Goal: Transaction & Acquisition: Download file/media

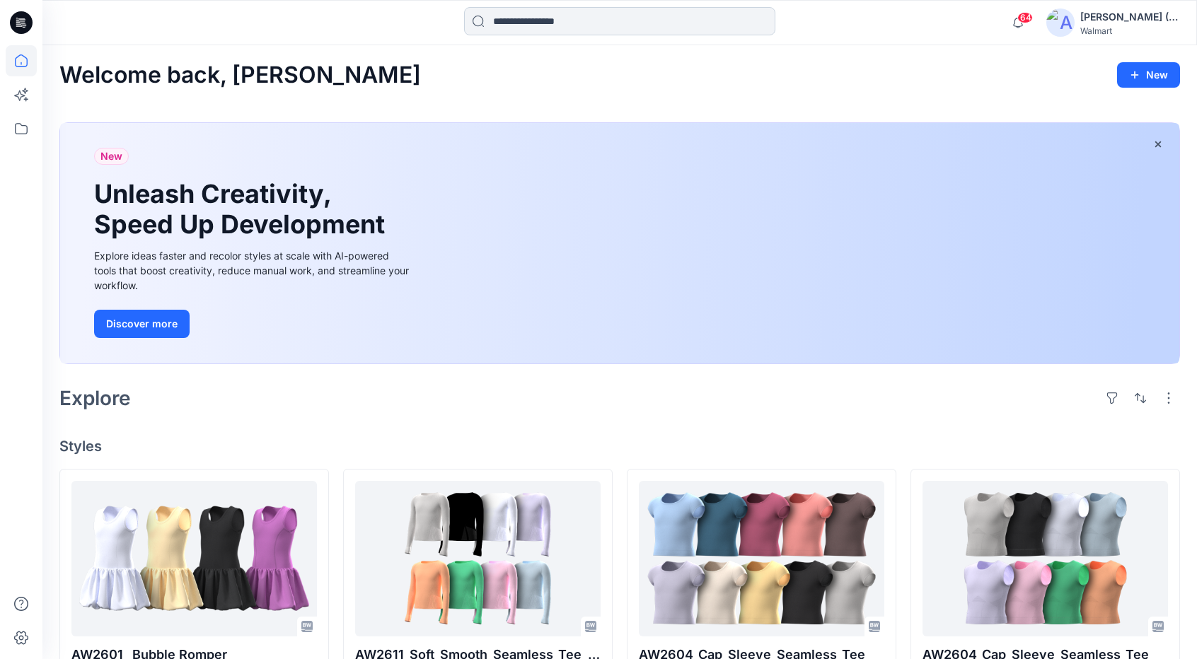
click at [604, 19] on input at bounding box center [619, 21] width 311 height 28
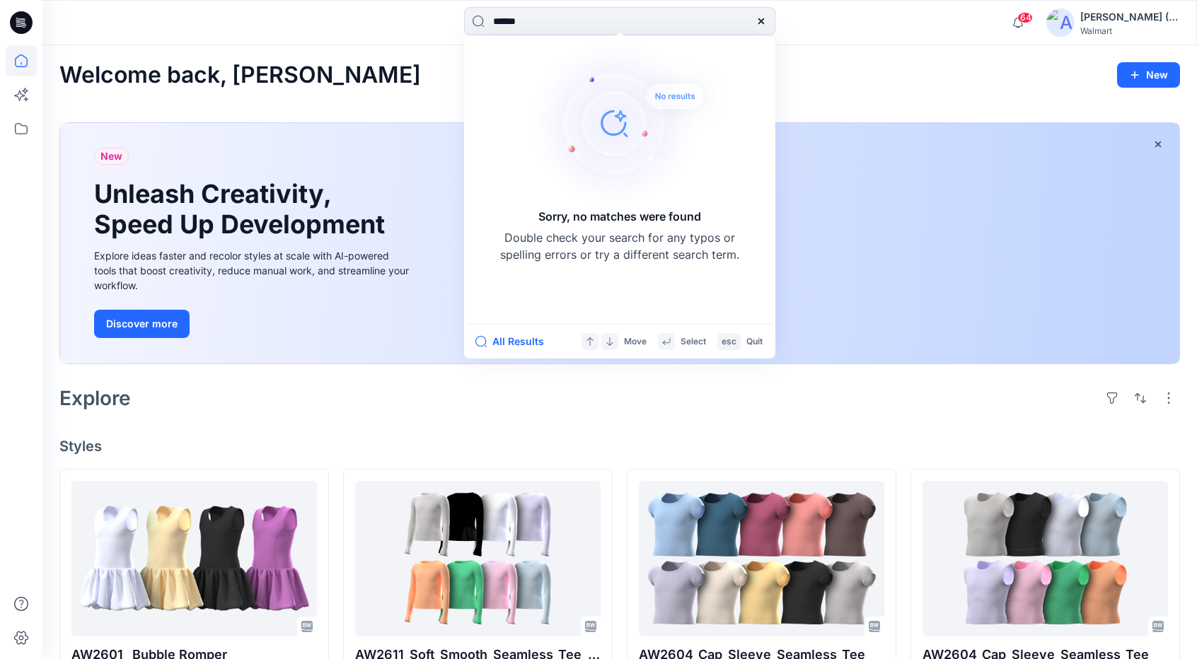
drag, startPoint x: 628, startPoint y: 29, endPoint x: 408, endPoint y: 29, distance: 220.0
click at [408, 29] on div "****** Sorry, no matches were found Double check your search for any typos or s…" at bounding box center [619, 22] width 577 height 31
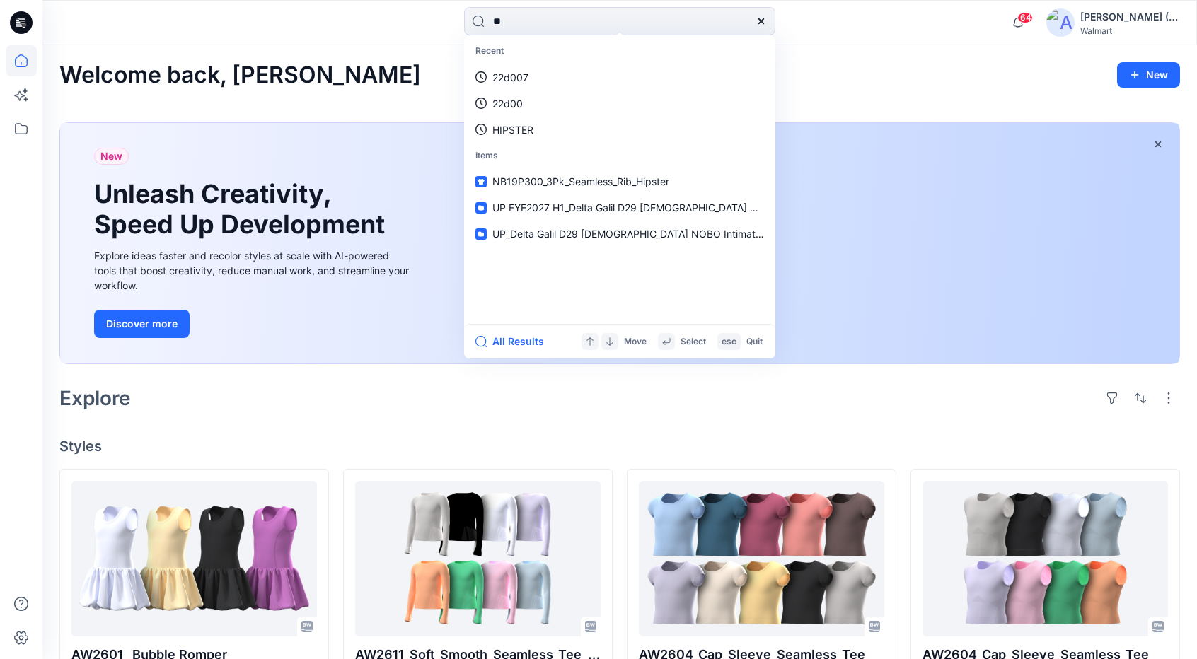
type input "**"
click at [525, 342] on button "All Results" at bounding box center [514, 341] width 78 height 17
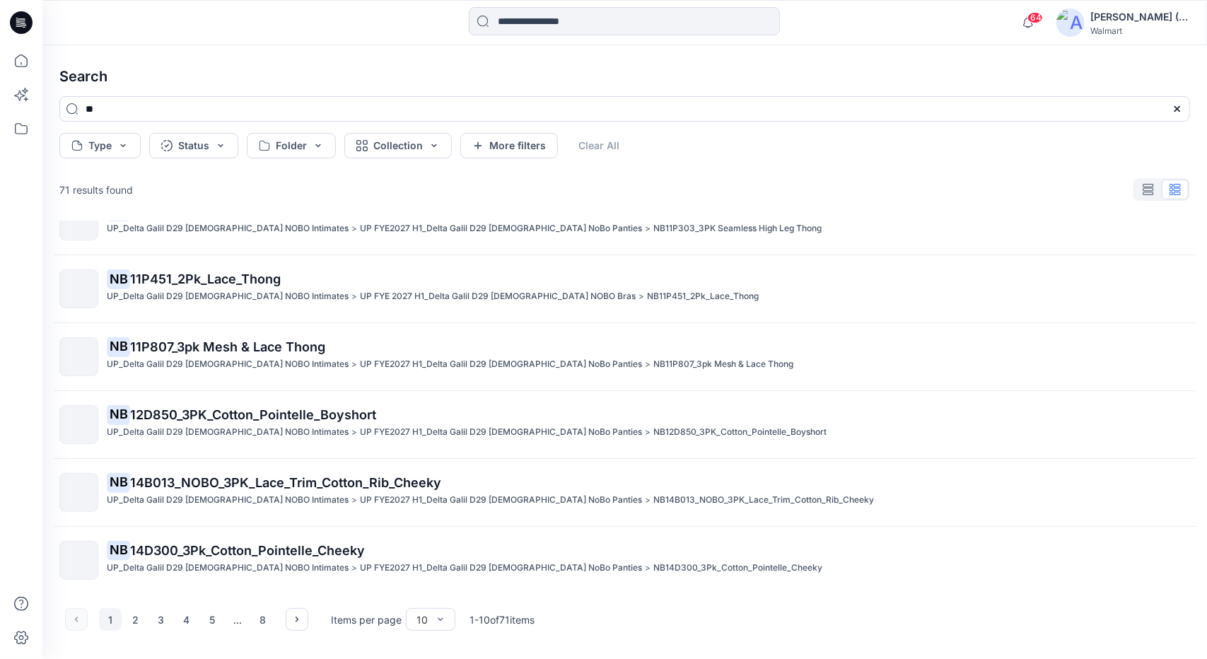
scroll to position [306, 0]
click at [296, 617] on icon "button" at bounding box center [297, 619] width 3 height 5
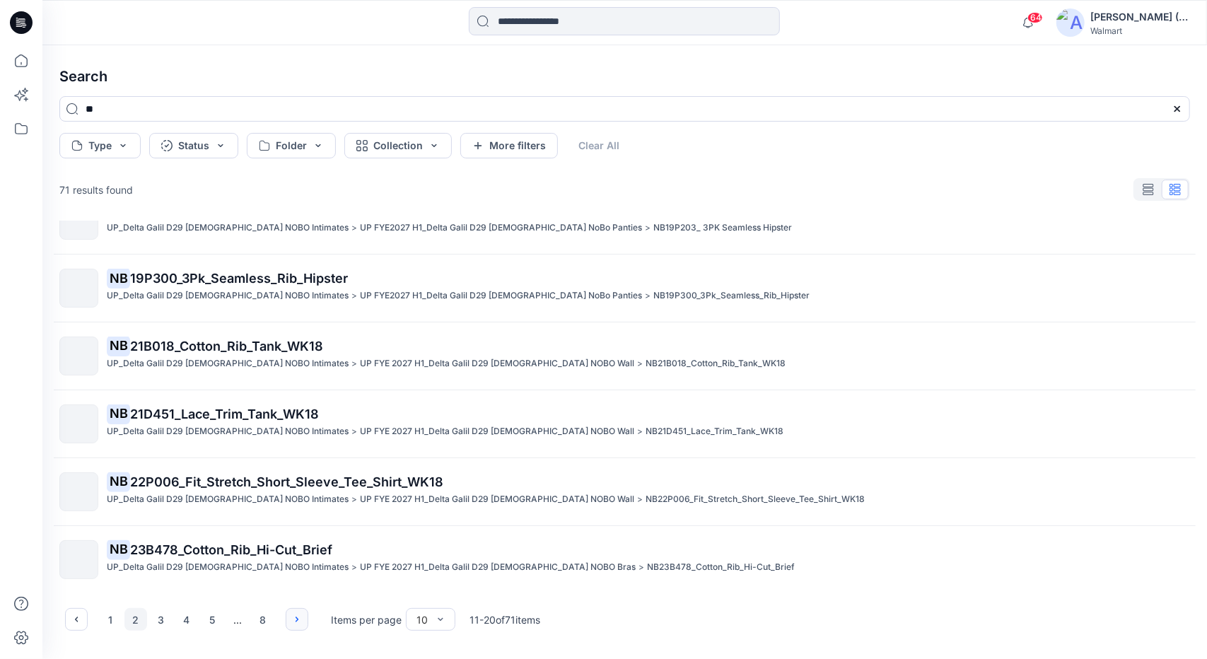
click at [298, 614] on icon "button" at bounding box center [296, 619] width 11 height 11
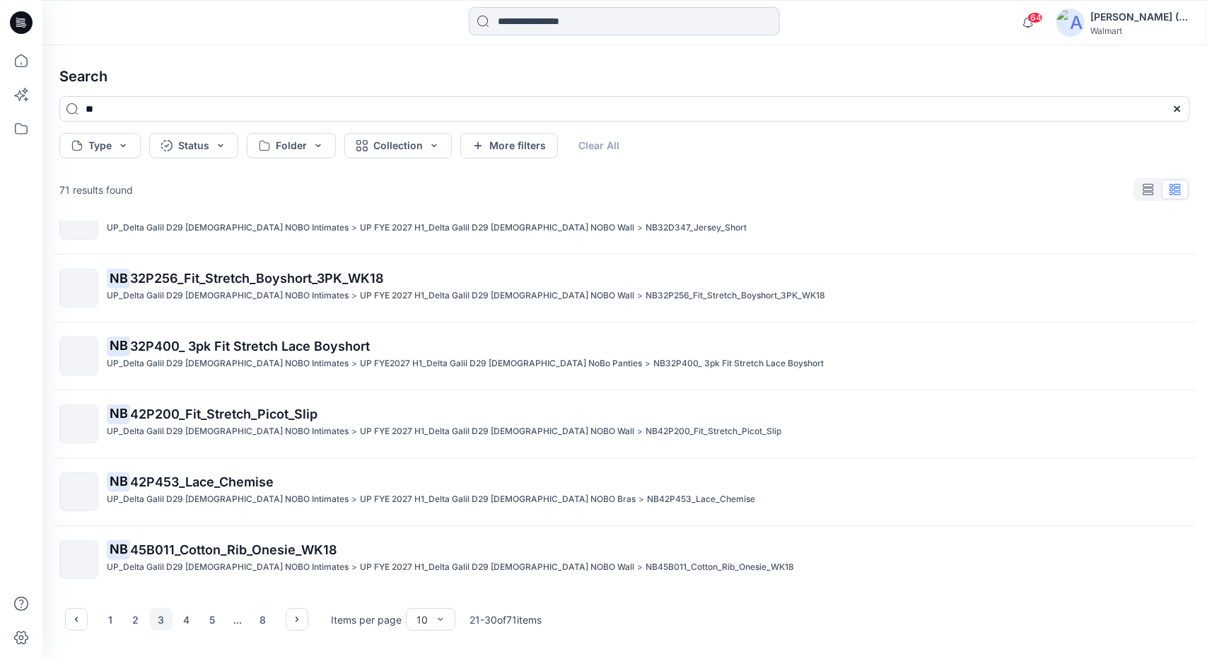
click at [583, 23] on input at bounding box center [624, 21] width 311 height 28
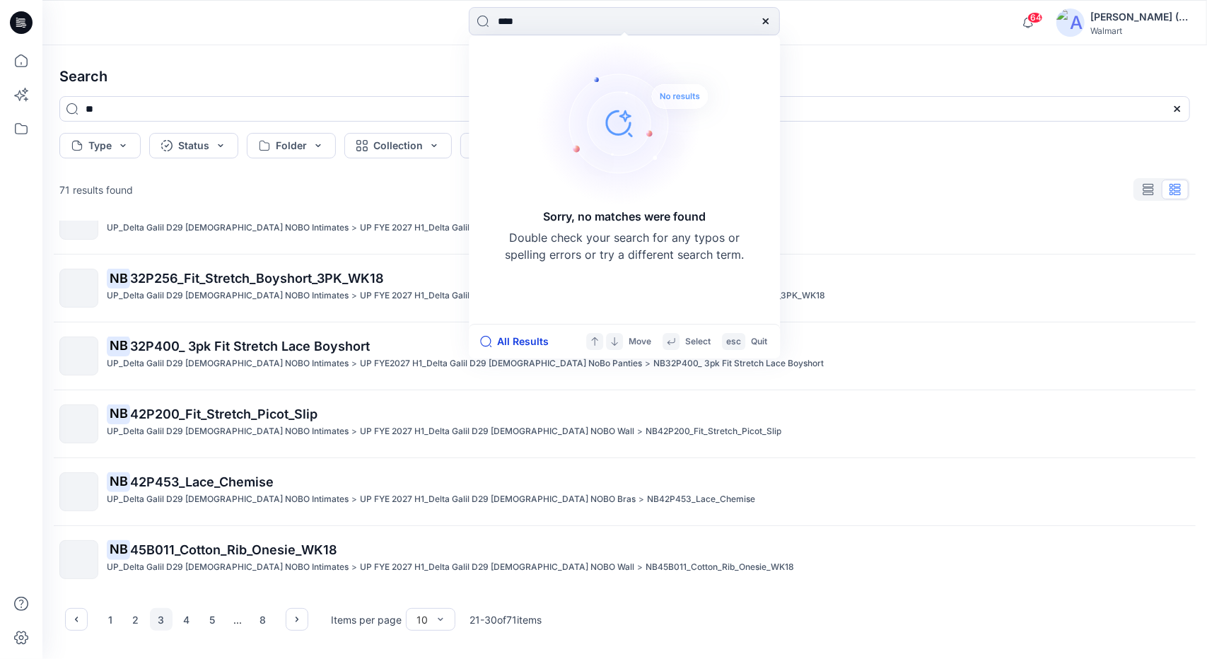
type input "****"
click at [515, 345] on button "All Results" at bounding box center [519, 341] width 78 height 17
type input "****"
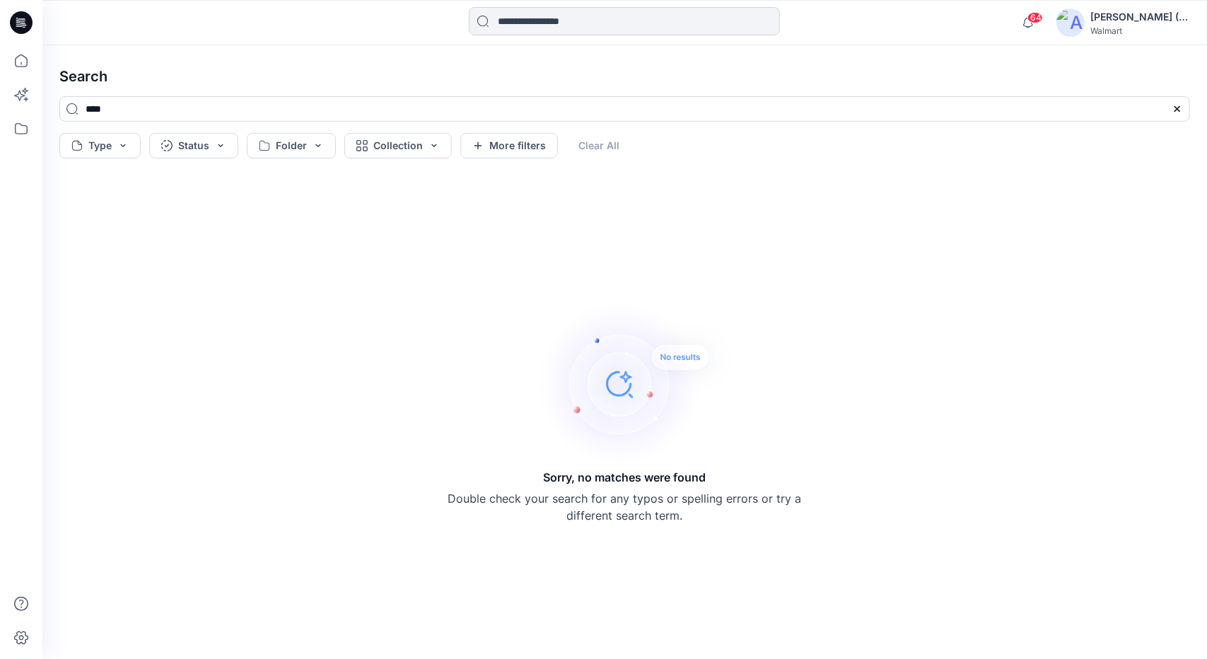
click at [617, 24] on input at bounding box center [624, 21] width 311 height 28
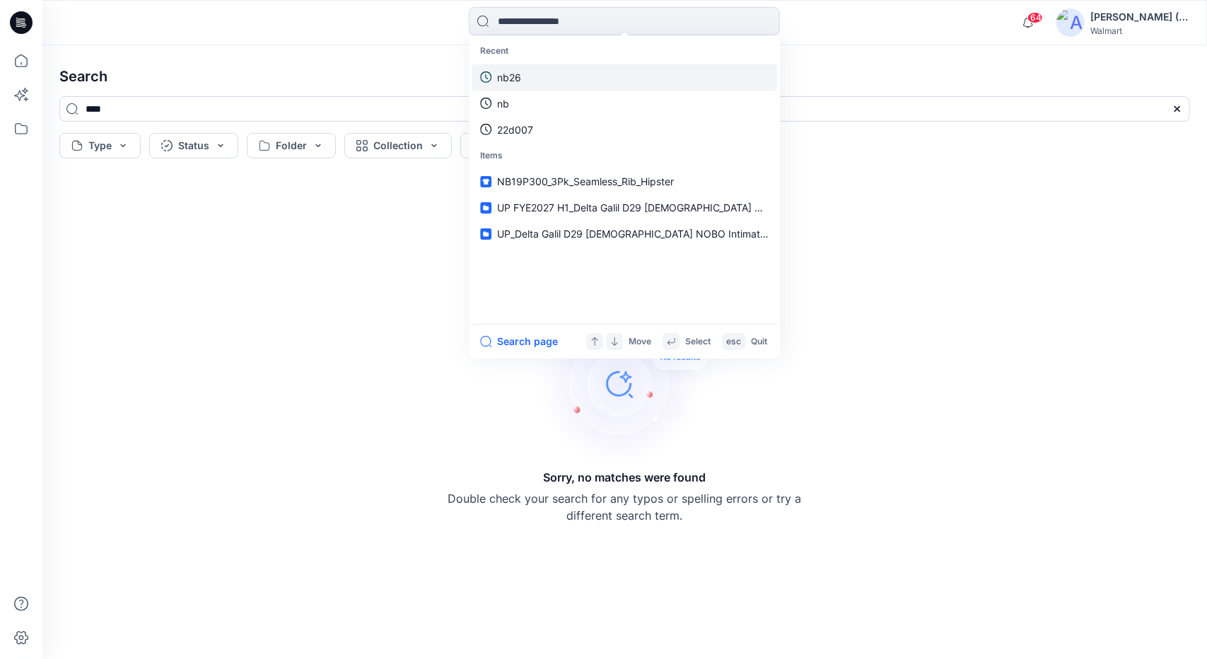
click at [547, 65] on link "nb26" at bounding box center [625, 77] width 306 height 26
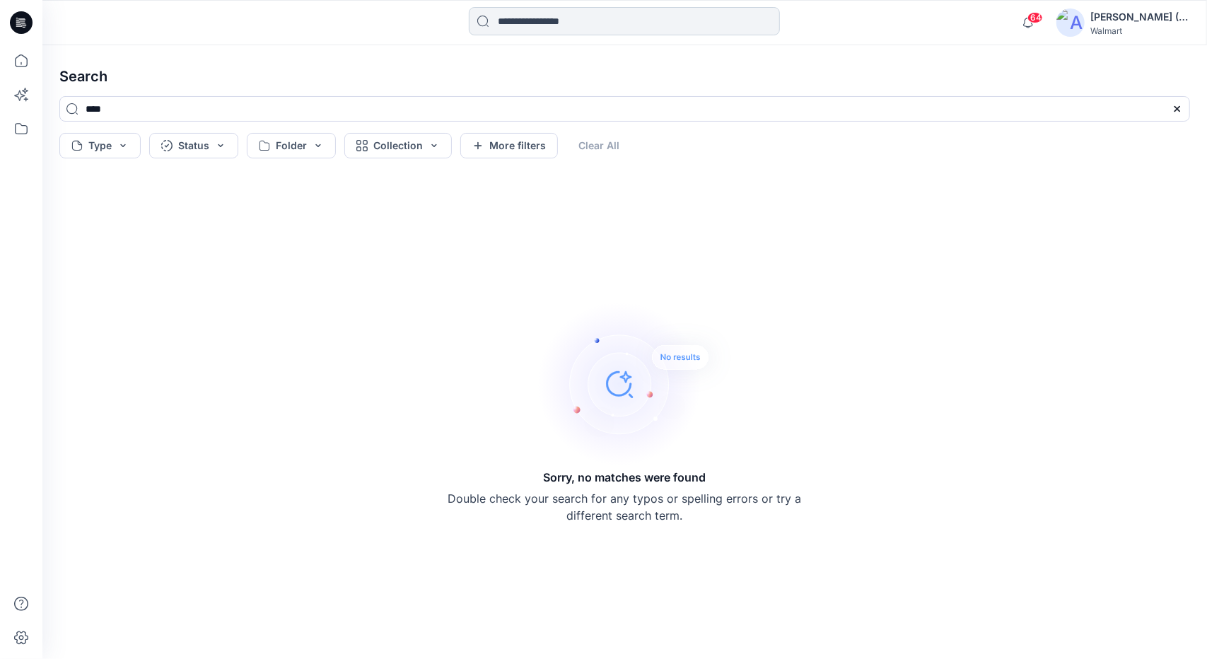
click at [579, 21] on input at bounding box center [624, 21] width 311 height 28
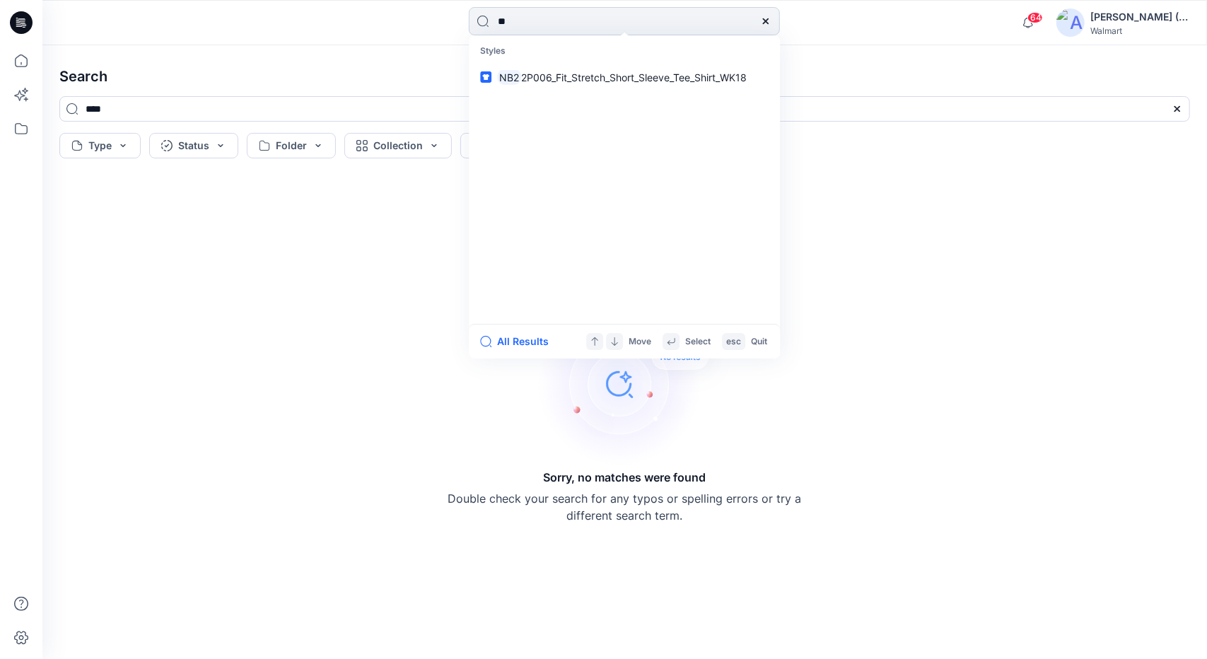
type input "*"
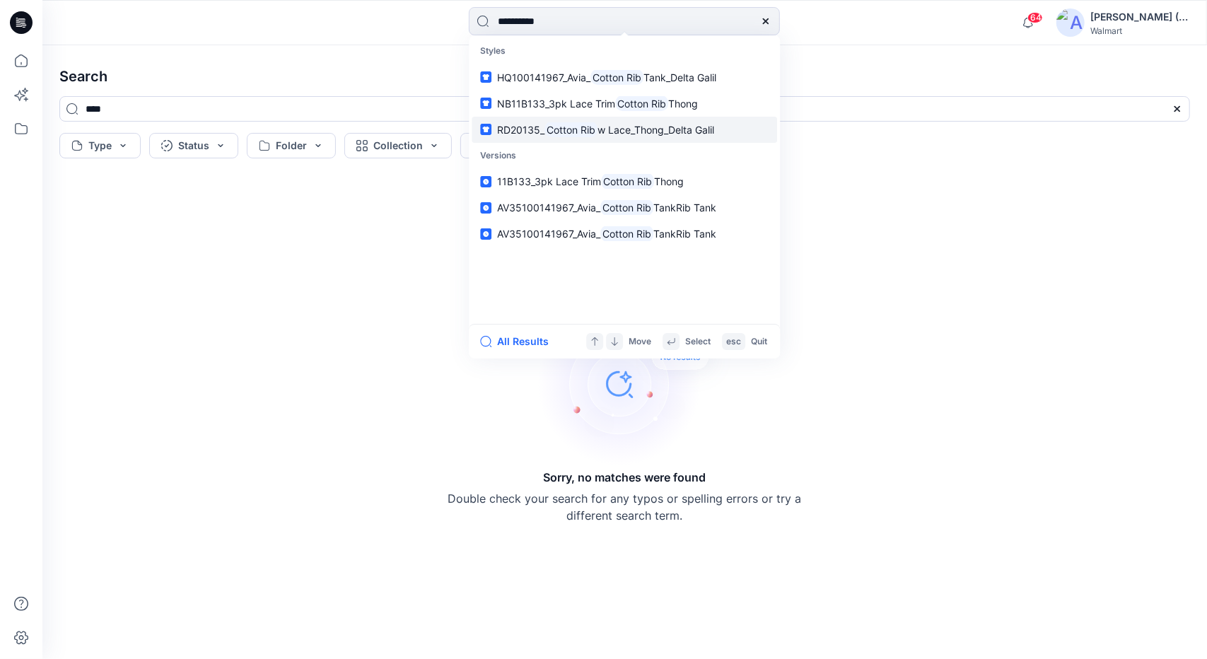
type input "**********"
click at [615, 131] on span "w Lace_Thong_Delta Galil" at bounding box center [656, 130] width 117 height 12
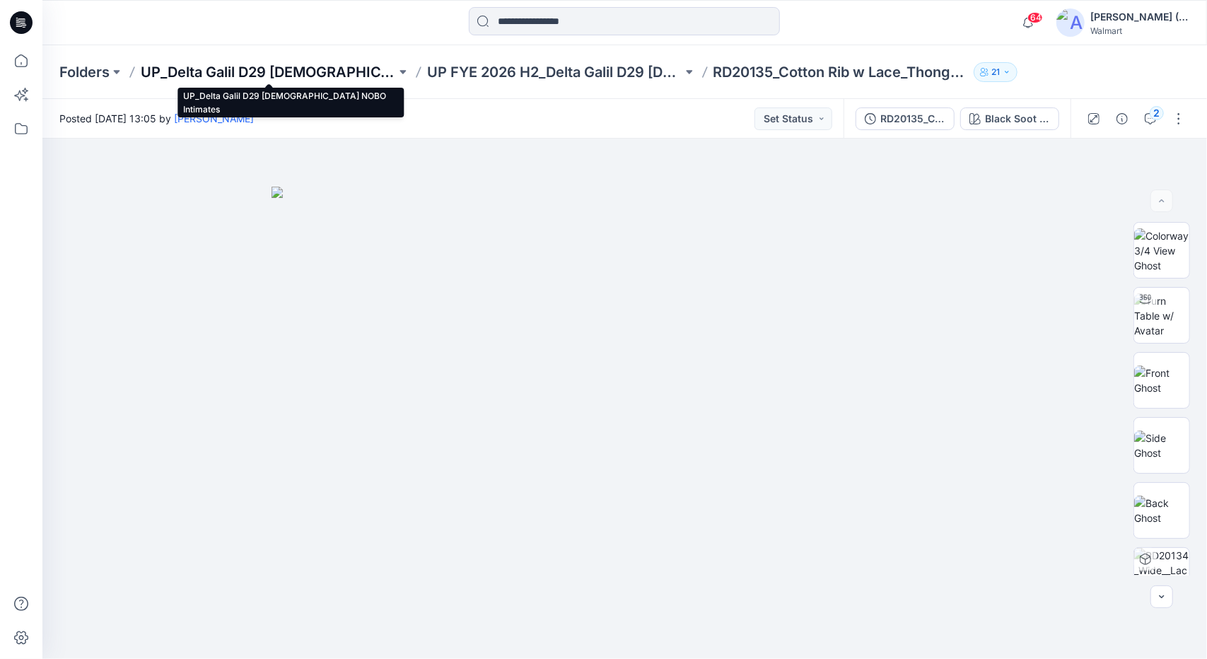
click at [352, 79] on p "UP_Delta Galil D29 [DEMOGRAPHIC_DATA] NOBO Intimates" at bounding box center [268, 72] width 255 height 20
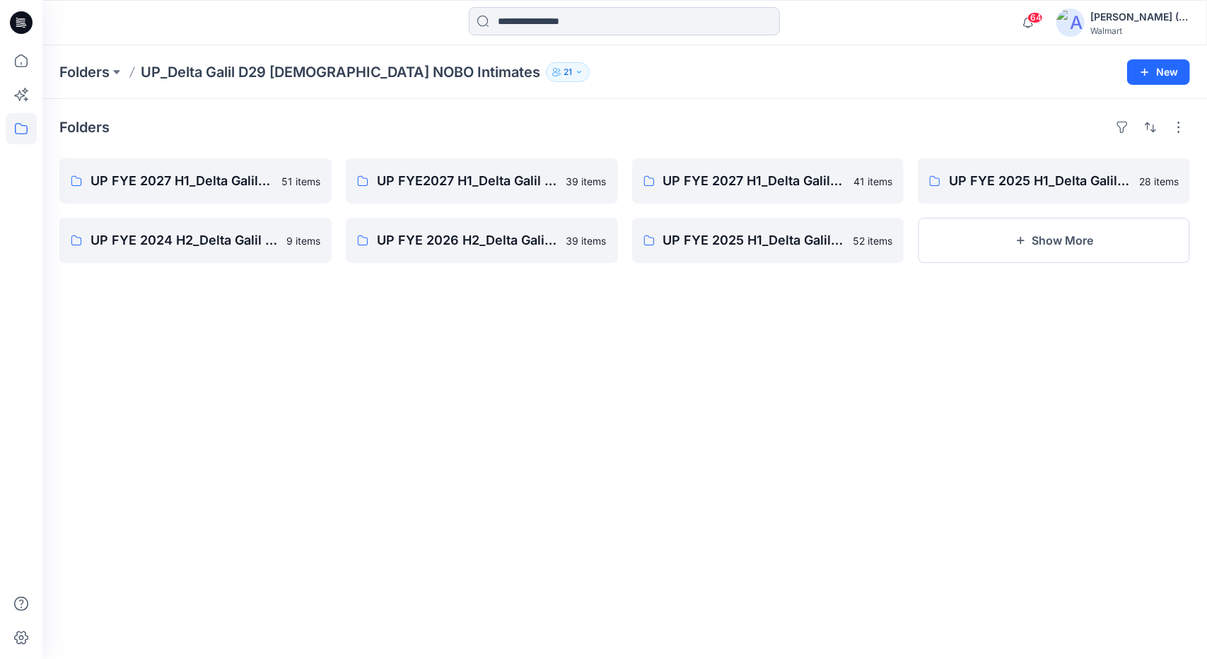
click at [637, 22] on input at bounding box center [624, 21] width 311 height 28
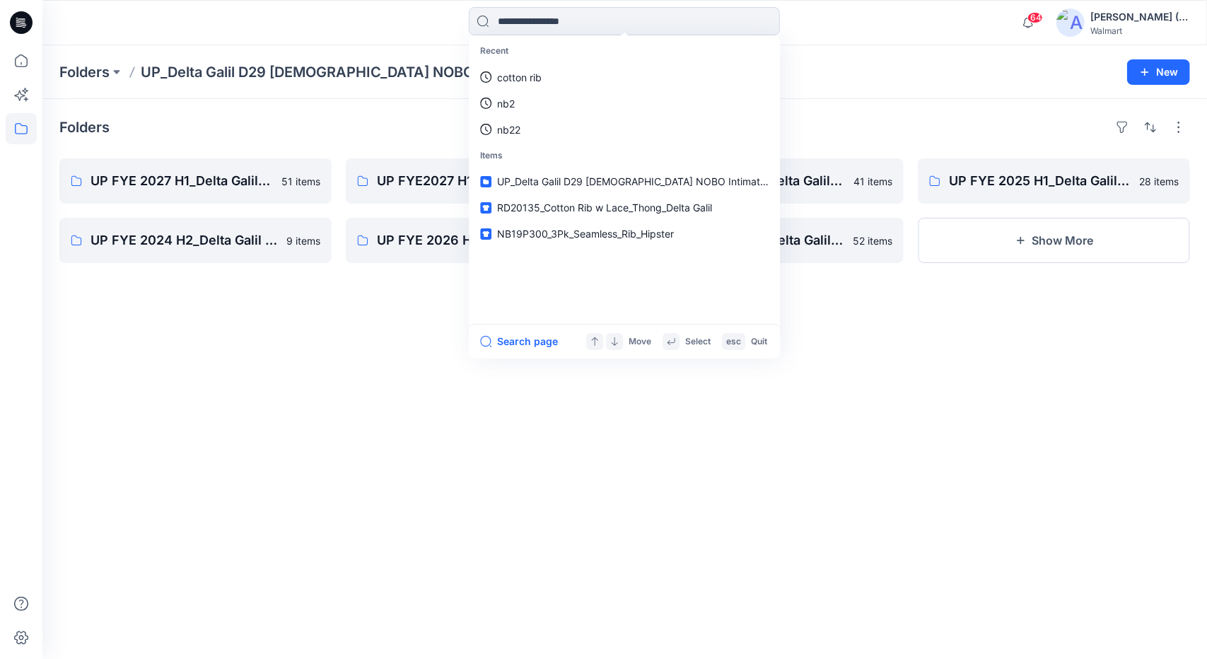
click at [874, 32] on div "Recent cotton rib nb2 nb22 Items UP_Delta Galil D29 [DEMOGRAPHIC_DATA] NOBO Int…" at bounding box center [625, 22] width 582 height 31
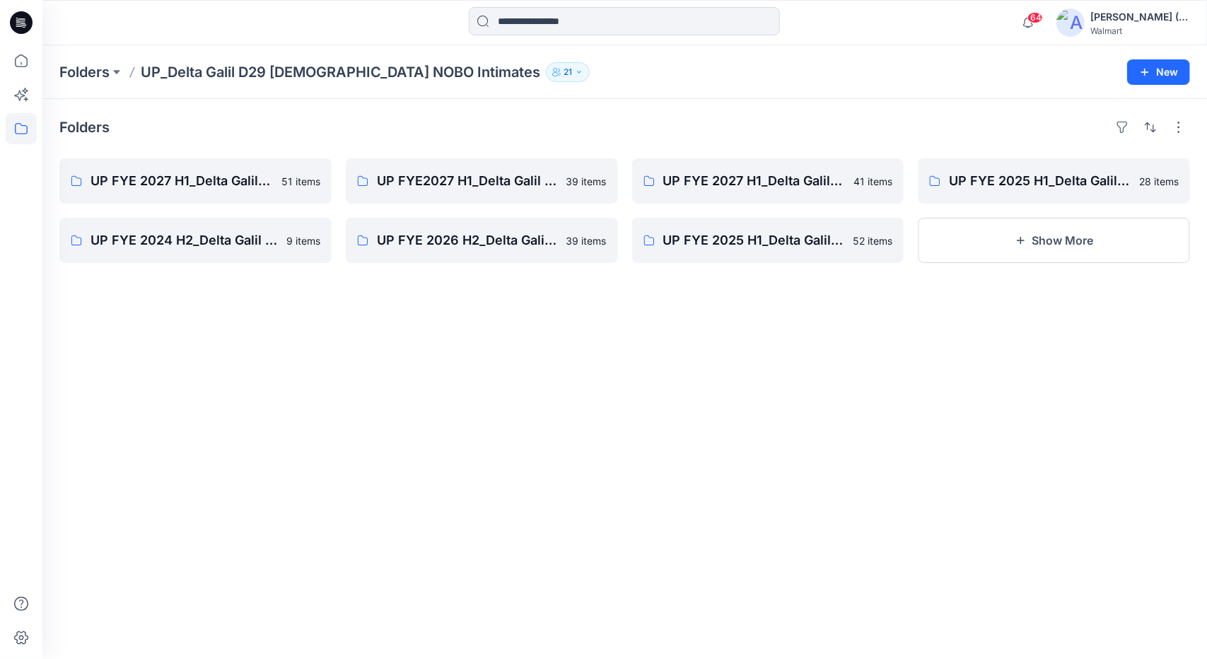
click at [158, 69] on p "UP_Delta Galil D29 [DEMOGRAPHIC_DATA] NOBO Intimates" at bounding box center [341, 72] width 400 height 20
click at [259, 175] on p "UP FYE 2027 H1_Delta Galil D29 [DEMOGRAPHIC_DATA] NOBO Wall" at bounding box center [194, 181] width 207 height 20
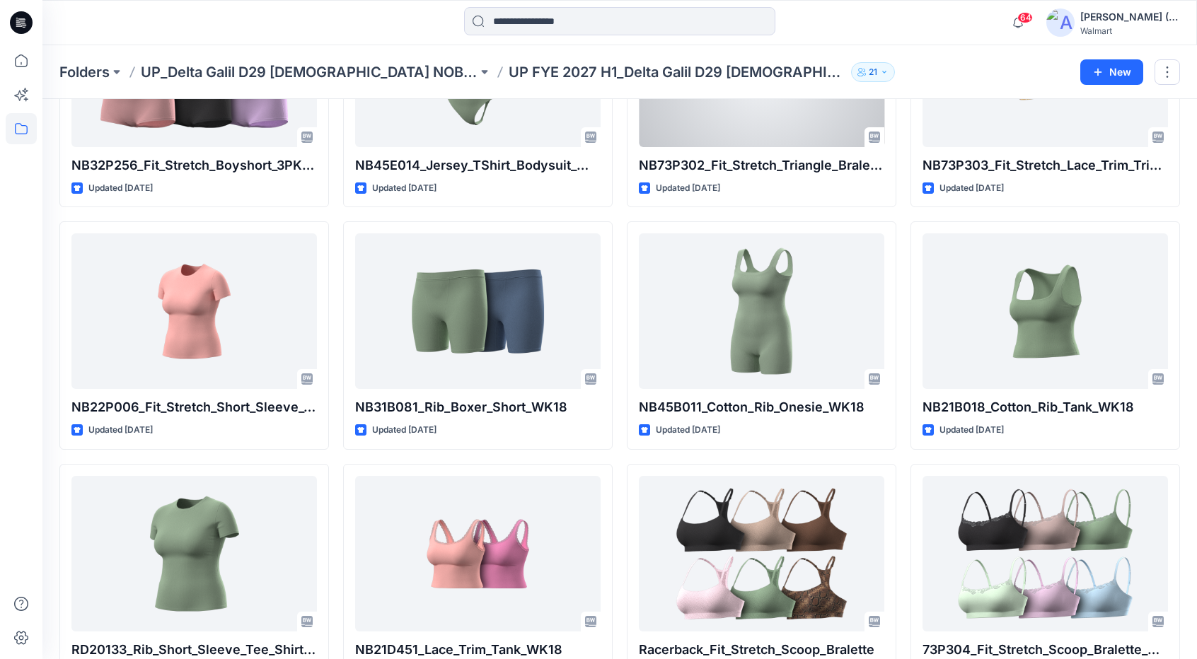
scroll to position [489, 0]
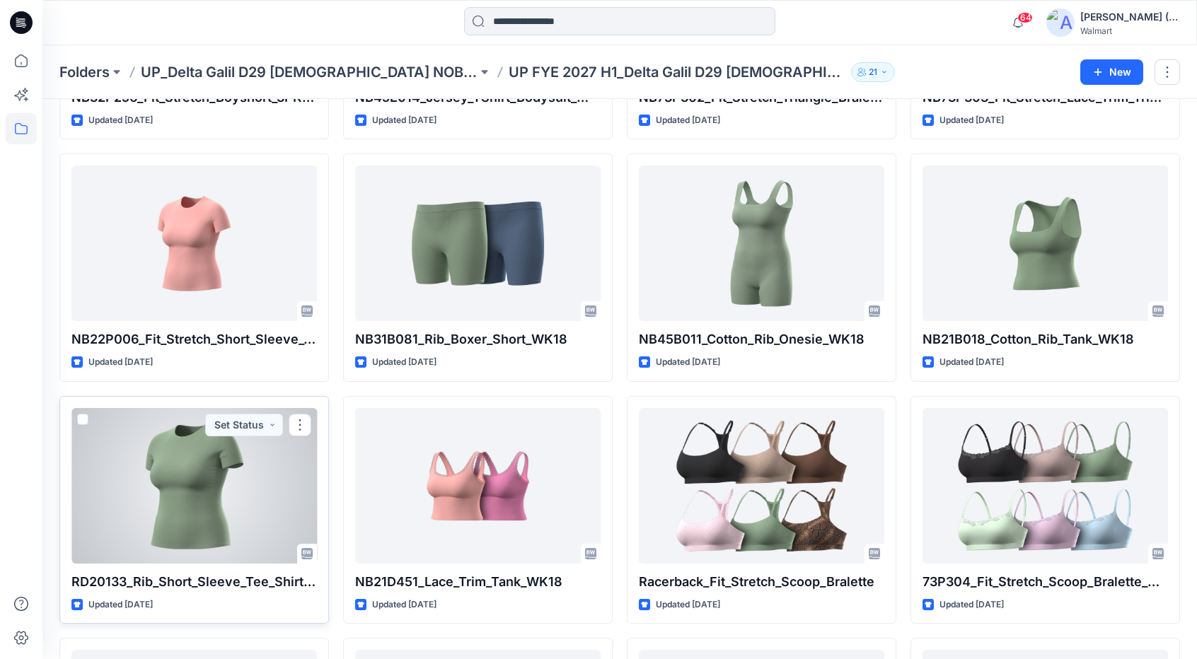
click at [193, 484] on div at bounding box center [193, 486] width 245 height 156
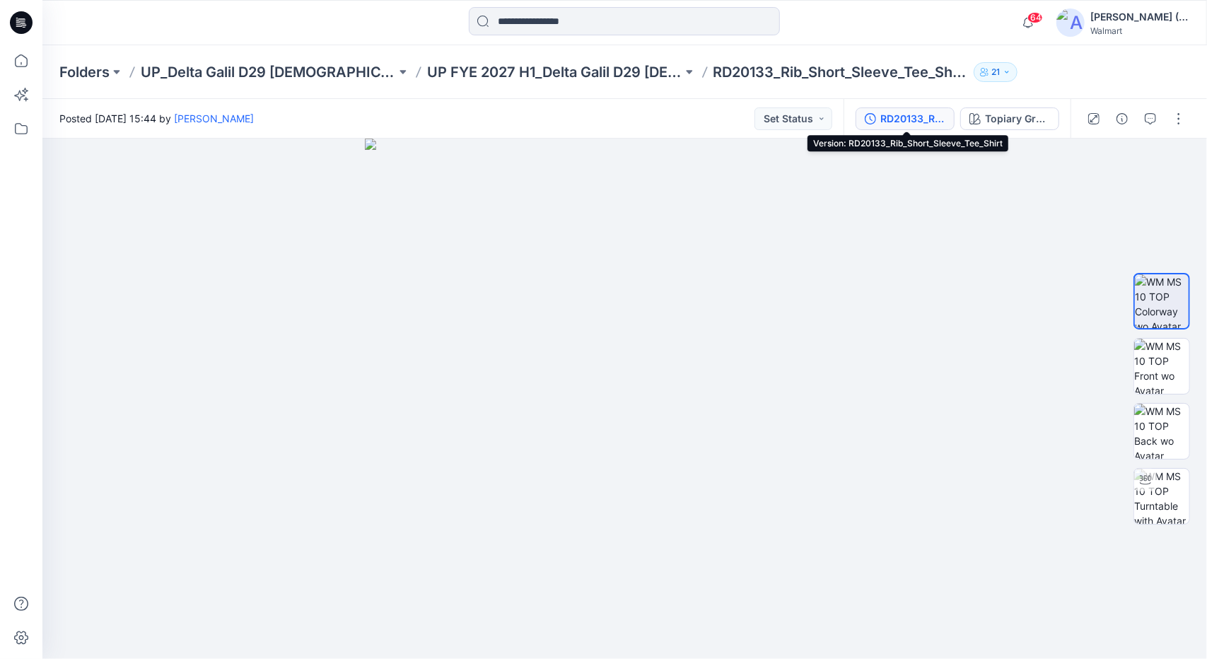
click at [923, 118] on div "RD20133_Rib_Short_Sleeve_Tee_Shirt" at bounding box center [913, 119] width 65 height 16
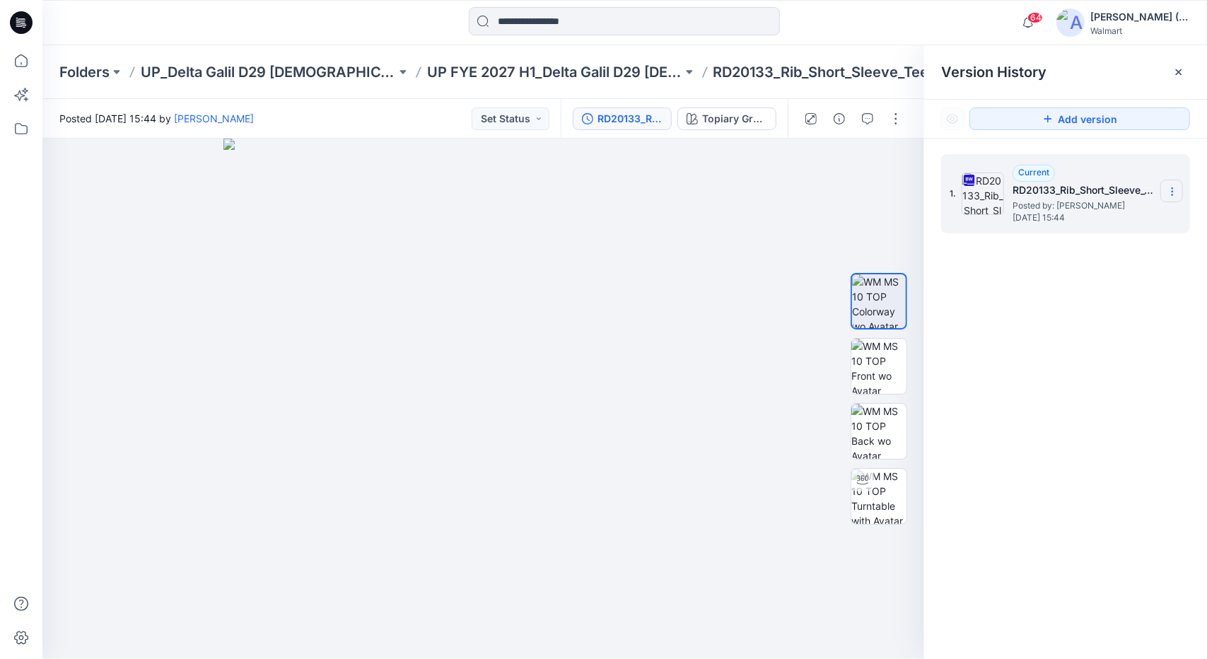
click at [1173, 191] on icon at bounding box center [1172, 191] width 11 height 11
click at [1133, 219] on span "Download Source BW File" at bounding box center [1101, 219] width 118 height 17
